Goal: Information Seeking & Learning: Learn about a topic

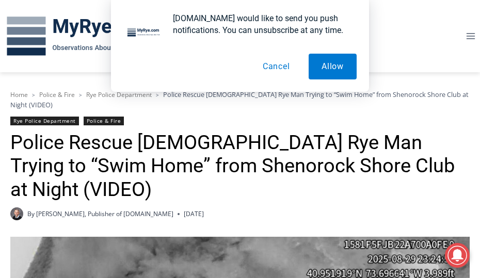
click at [281, 68] on button "Cancel" at bounding box center [276, 67] width 53 height 26
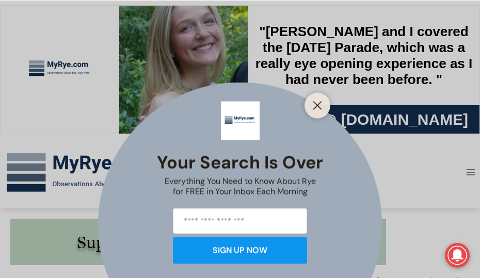
click at [327, 106] on div at bounding box center [317, 105] width 26 height 26
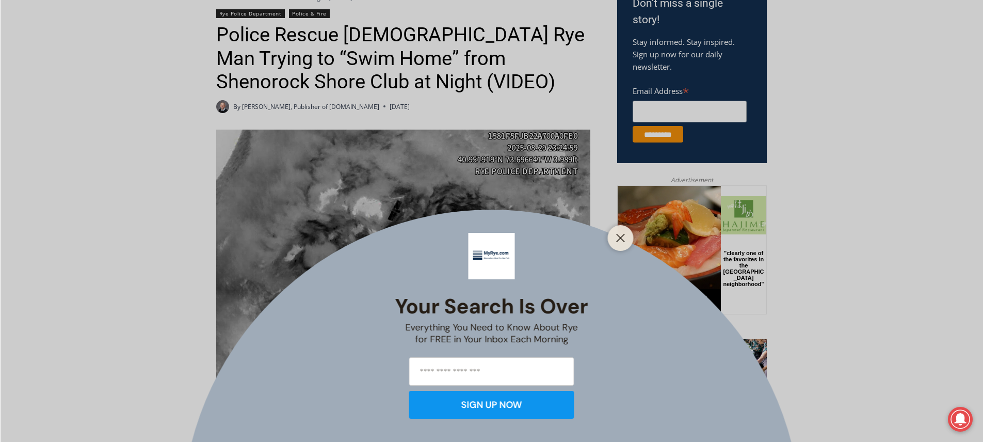
scroll to position [361, 0]
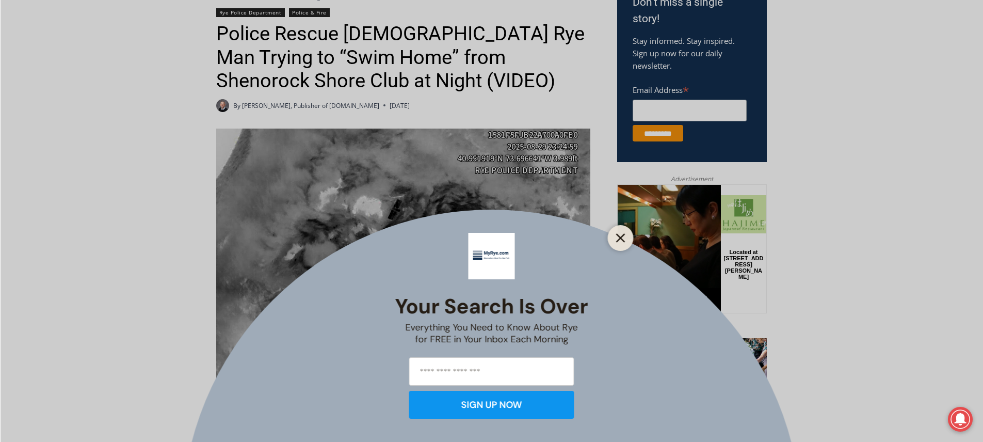
click at [479, 239] on line "Close" at bounding box center [620, 237] width 7 height 7
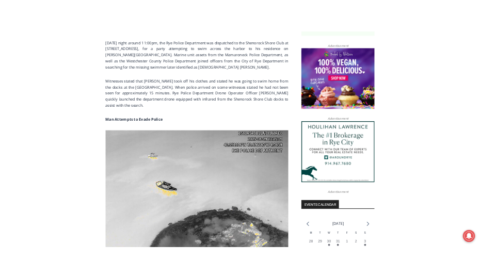
scroll to position [825, 0]
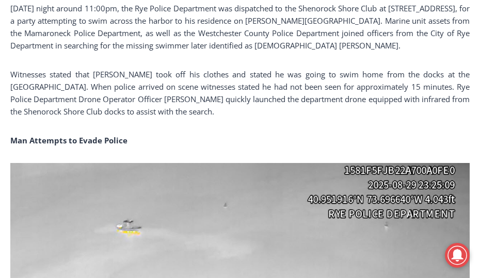
click at [241, 90] on div "A [DEMOGRAPHIC_DATA] [PERSON_NAME] man who attempted to swim home from the Shen…" at bounding box center [239, 265] width 459 height 1334
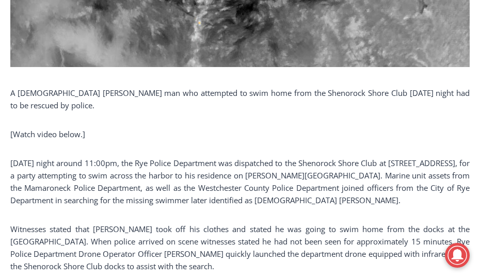
scroll to position [722, 0]
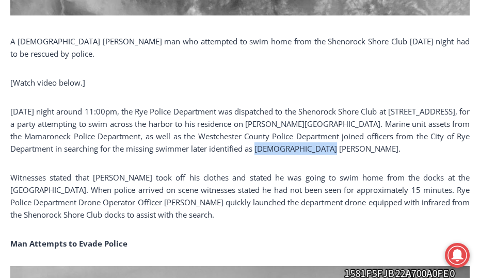
drag, startPoint x: 300, startPoint y: 114, endPoint x: 371, endPoint y: 112, distance: 71.7
click at [371, 112] on p "[DATE] night around 11:00pm, the Rye Police Department was dispatched to the Sh…" at bounding box center [239, 130] width 459 height 50
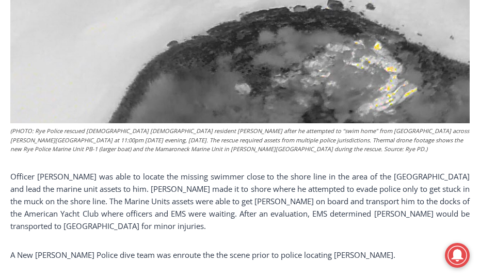
scroll to position [1187, 0]
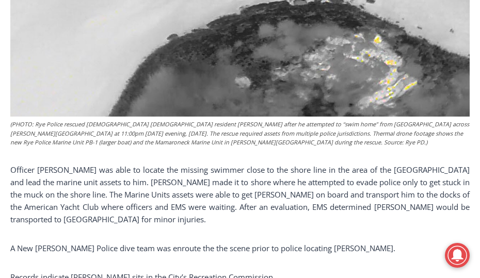
click at [300, 271] on p "Records indicate [PERSON_NAME] sits in the City’s Recreation Commission." at bounding box center [239, 277] width 459 height 12
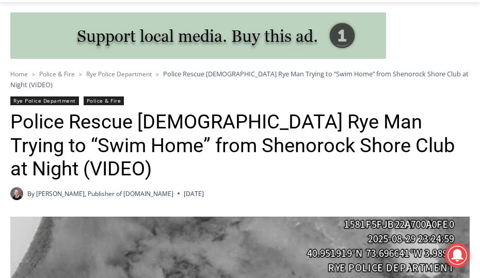
scroll to position [0, 0]
